Goal: Information Seeking & Learning: Learn about a topic

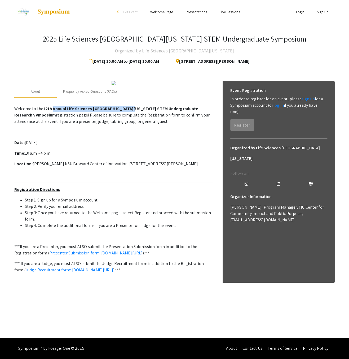
drag, startPoint x: 128, startPoint y: 156, endPoint x: 51, endPoint y: 157, distance: 76.2
click at [51, 118] on strong "12th Annual Life Sciences [GEOGRAPHIC_DATA][US_STATE] STEM Undergraduate Resear…" at bounding box center [106, 112] width 184 height 12
click at [129, 118] on strong "12th Annual Life Sciences [GEOGRAPHIC_DATA][US_STATE] STEM Undergraduate Resear…" at bounding box center [106, 112] width 184 height 12
click at [126, 118] on strong "12th Annual Life Sciences [GEOGRAPHIC_DATA][US_STATE] STEM Undergraduate Resear…" at bounding box center [106, 112] width 184 height 12
click at [127, 118] on strong "12th Annual Life Sciences [GEOGRAPHIC_DATA][US_STATE] STEM Undergraduate Resear…" at bounding box center [106, 112] width 184 height 12
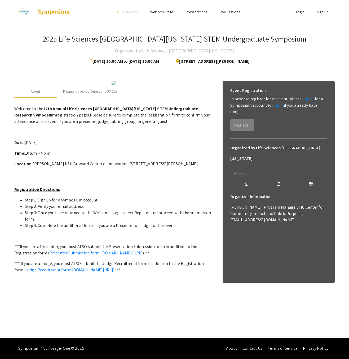
click at [128, 118] on strong "12th Annual Life Sciences [GEOGRAPHIC_DATA][US_STATE] STEM Undergraduate Resear…" at bounding box center [106, 112] width 184 height 12
drag, startPoint x: 128, startPoint y: 157, endPoint x: 51, endPoint y: 158, distance: 77.3
click at [51, 118] on strong "12th Annual Life Sciences [GEOGRAPHIC_DATA][US_STATE] STEM Undergraduate Resear…" at bounding box center [106, 112] width 184 height 12
copy strong "Annual Life Sciences [GEOGRAPHIC_DATA][US_STATE] STEM"
click at [82, 188] on p "Welcome to the 12th Annual Life Sciences [GEOGRAPHIC_DATA][US_STATE] STEM Under…" at bounding box center [113, 198] width 198 height 191
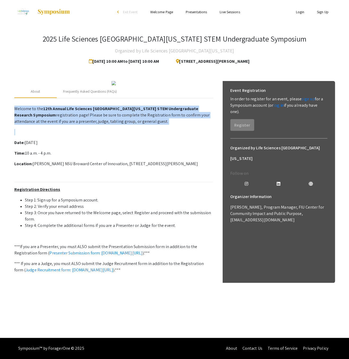
drag, startPoint x: 141, startPoint y: 175, endPoint x: -2, endPoint y: 159, distance: 143.6
click at [0, 159] on html "Skip navigation arrow_back_ios Exit Event Welcome Page Presentations Live Sessi…" at bounding box center [174, 179] width 349 height 359
click at [79, 125] on p "Welcome to the 12th Annual Life Sciences [GEOGRAPHIC_DATA][US_STATE] STEM Under…" at bounding box center [113, 115] width 198 height 19
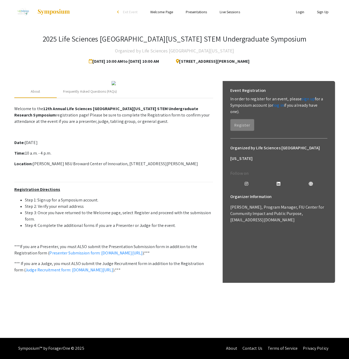
click at [97, 125] on p "Welcome to the 12th Annual Life Sciences [GEOGRAPHIC_DATA][US_STATE] STEM Under…" at bounding box center [113, 115] width 198 height 19
drag, startPoint x: 143, startPoint y: 171, endPoint x: 4, endPoint y: 156, distance: 139.3
click at [4, 156] on app-registration-page-preview "2025 Life Sciences [GEOGRAPHIC_DATA][US_STATE] STEM Undergraduate Symposium Org…" at bounding box center [174, 161] width 349 height 275
click at [67, 125] on p "Welcome to the 12th Annual Life Sciences [GEOGRAPHIC_DATA][US_STATE] STEM Under…" at bounding box center [113, 115] width 198 height 19
drag, startPoint x: 37, startPoint y: 164, endPoint x: 129, endPoint y: 158, distance: 92.3
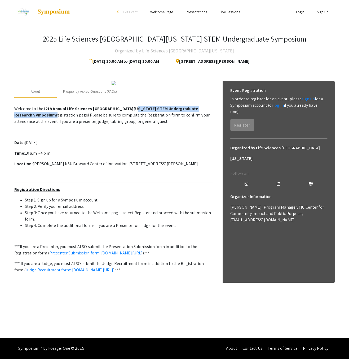
click at [129, 125] on p "Welcome to the 12th Annual Life Sciences [GEOGRAPHIC_DATA][US_STATE] STEM Under…" at bounding box center [113, 115] width 198 height 19
copy p "Undergraduate Research Symposium"
click at [49, 125] on p "Welcome to the 12th Annual Life Sciences [GEOGRAPHIC_DATA][US_STATE] STEM Under…" at bounding box center [113, 115] width 198 height 19
click at [82, 207] on p "Welcome to the 12th Annual Life Sciences [GEOGRAPHIC_DATA][US_STATE] STEM Under…" at bounding box center [113, 198] width 198 height 191
click at [106, 125] on p "Welcome to the 12th Annual Life Sciences [GEOGRAPHIC_DATA][US_STATE] STEM Under…" at bounding box center [113, 115] width 198 height 19
